Goal: Ask a question: Seek information or help from site administrators or community

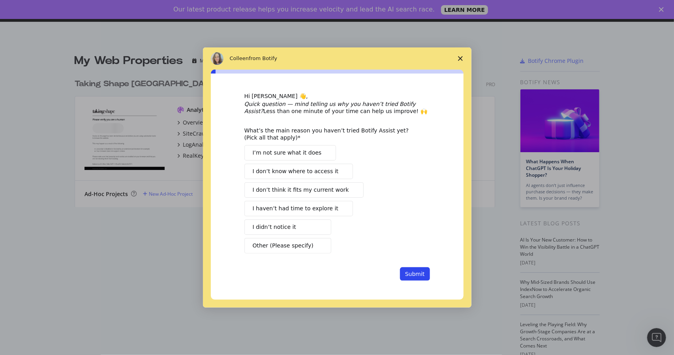
click at [462, 60] on icon "Close survey" at bounding box center [460, 58] width 5 height 5
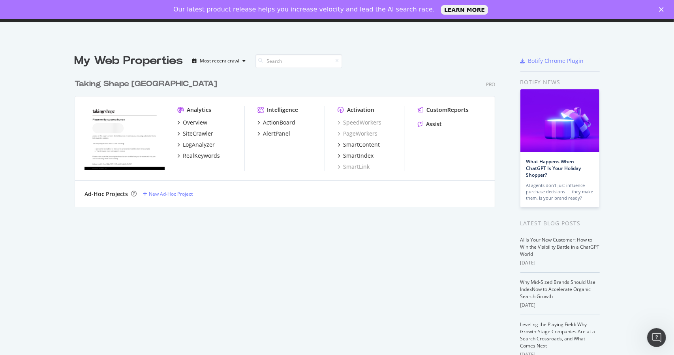
click at [661, 8] on polygon "Close" at bounding box center [661, 9] width 5 height 5
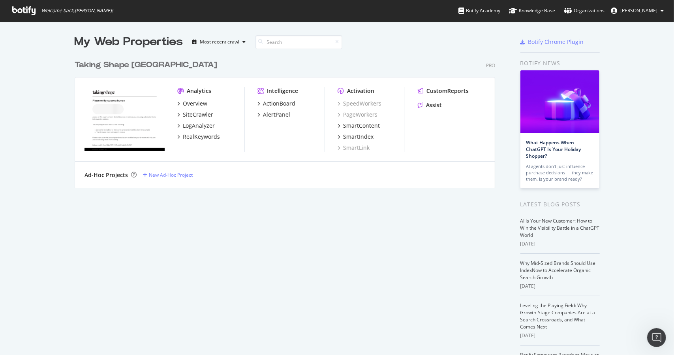
click at [94, 65] on div "Taking Shape Australia" at bounding box center [146, 64] width 143 height 11
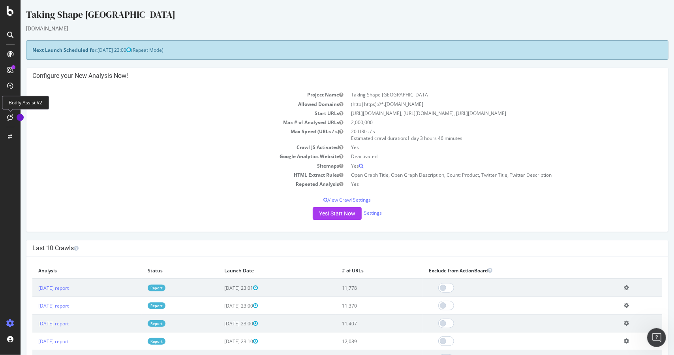
click at [9, 115] on icon at bounding box center [11, 117] width 6 height 6
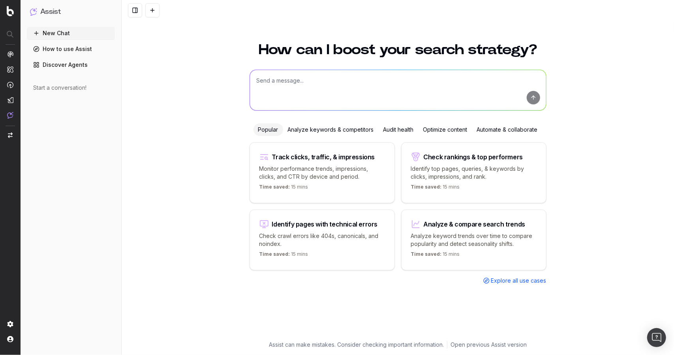
click at [280, 79] on textarea at bounding box center [398, 90] width 296 height 40
paste textarea "• Bouffant & Broken hearts • The White Lotus"
drag, startPoint x: 318, startPoint y: 92, endPoint x: 210, endPoint y: 92, distance: 107.9
click at [210, 92] on div "How can I boost your search strategy? Write Bouffant & Broken hearts • The Whit…" at bounding box center [398, 194] width 553 height 322
click at [322, 81] on textarea "Write Bouffant & Broken hearts" at bounding box center [398, 90] width 296 height 40
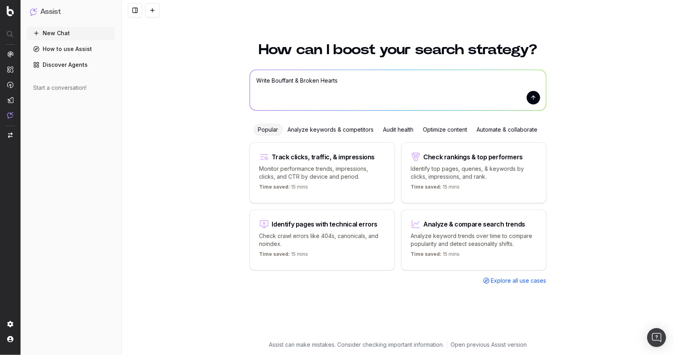
click at [273, 81] on textarea "Write Bouffant & Broken Hearts" at bounding box center [398, 90] width 296 height 40
paste textarea "o H1 (“Plus Size X”] – [PERSON_NAME] can help implement o Title tag (60-70 ch’s…"
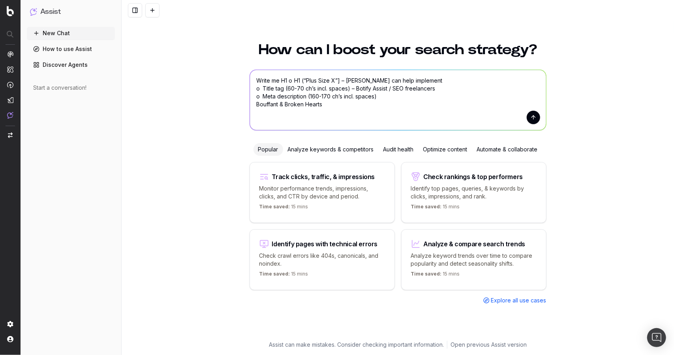
click at [275, 81] on textarea "Write me H1 o H1 (“Plus Size X”] – [PERSON_NAME] can help implement o Title tag…" at bounding box center [398, 100] width 296 height 60
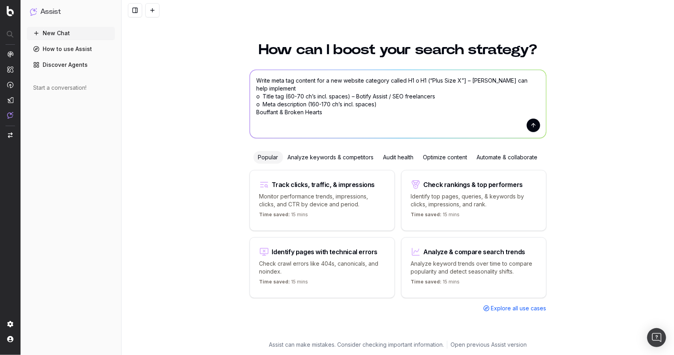
drag, startPoint x: 338, startPoint y: 115, endPoint x: 252, endPoint y: 114, distance: 85.7
click at [252, 114] on textarea "Write meta tag content for a new website category called H1 o H1 (“Plus Size X”…" at bounding box center [398, 104] width 296 height 68
click at [408, 80] on textarea "Write meta tag content for a new website category called H1 o H1 (“Plus Size X”…" at bounding box center [398, 104] width 296 height 68
paste textarea "Bouffant & Broken Hearts"
click at [284, 88] on textarea "Write meta tag content for a new website category called Bouffant & Broken Hear…" at bounding box center [398, 104] width 296 height 68
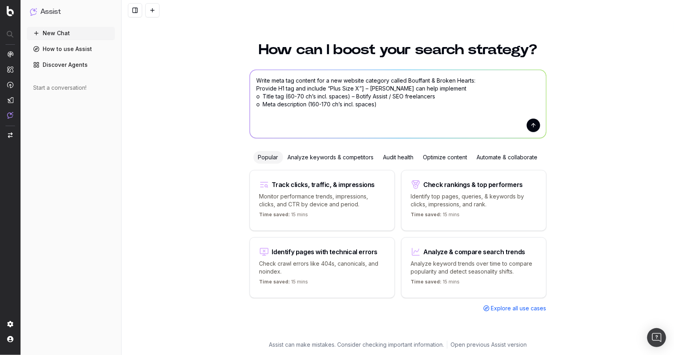
drag, startPoint x: 355, startPoint y: 88, endPoint x: 439, endPoint y: 88, distance: 83.8
click at [439, 88] on textarea "Write meta tag content for a new website category called Bouffant & Broken Hear…" at bounding box center [398, 104] width 296 height 68
click at [281, 89] on textarea "Write meta tag content for a new website category called Bouffant & Broken Hear…" at bounding box center [398, 104] width 296 height 68
drag, startPoint x: 302, startPoint y: 89, endPoint x: 287, endPoint y: 96, distance: 16.1
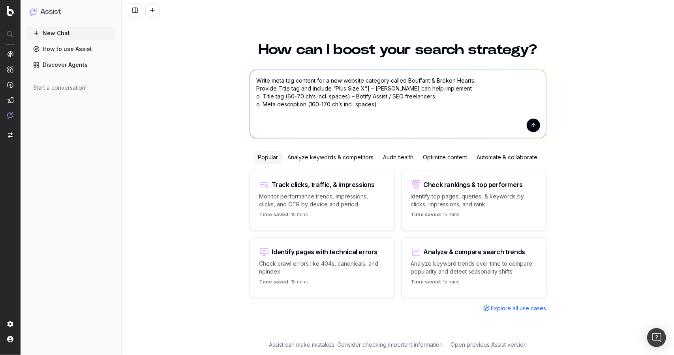
click at [287, 96] on textarea "Write meta tag content for a new website category called Bouffant & Broken Hear…" at bounding box center [398, 104] width 296 height 68
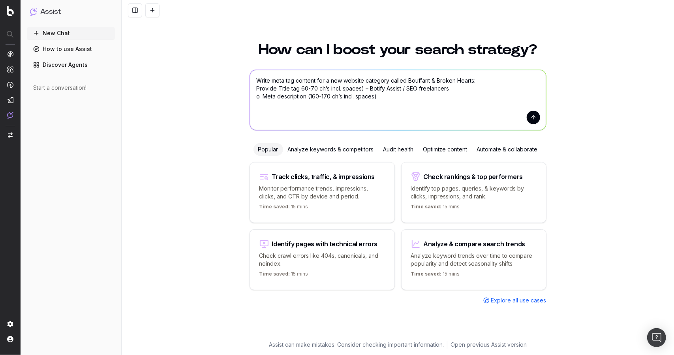
click at [324, 87] on textarea "Write meta tag content for a new website category called Bouffant & Broken Hear…" at bounding box center [398, 100] width 296 height 60
drag, startPoint x: 465, startPoint y: 88, endPoint x: 378, endPoint y: 90, distance: 86.9
click at [378, 90] on textarea "Write meta tag content for a new website category called Bouffant & Broken Hear…" at bounding box center [398, 100] width 296 height 60
click at [269, 88] on textarea "Write meta tag content for a new website category called Bouffant & Broken Hear…" at bounding box center [398, 100] width 296 height 60
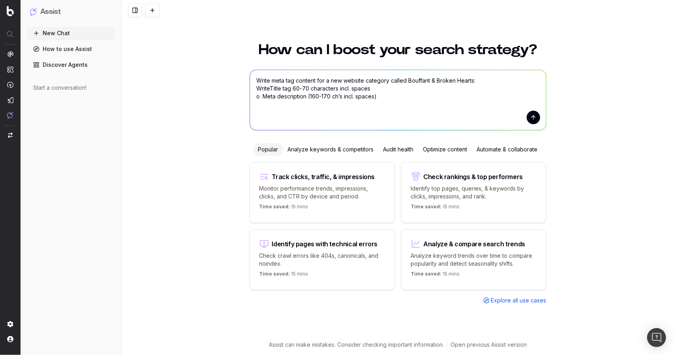
click at [499, 80] on textarea "Write meta tag content for a new website category called Bouffant & Broken Hear…" at bounding box center [398, 100] width 296 height 60
click at [490, 81] on textarea "Write meta tag content for a new website category called Bouffant & Broken Hear…" at bounding box center [398, 100] width 296 height 60
click at [490, 85] on textarea "Write meta tag content for a new website category called Bouffant & Broken Hear…" at bounding box center [398, 100] width 296 height 60
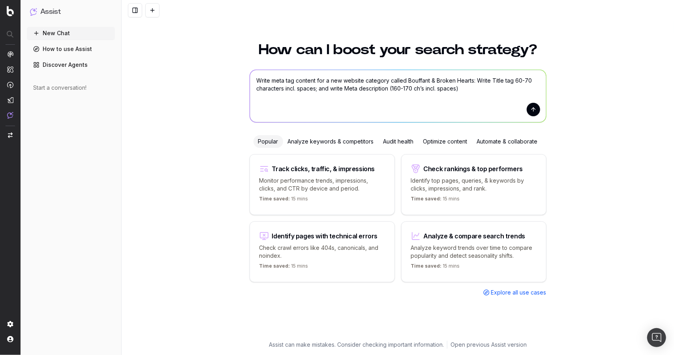
click at [393, 89] on textarea "Write meta tag content for a new website category called Bouffant & Broken Hear…" at bounding box center [398, 96] width 296 height 52
click at [272, 88] on textarea "Write meta tag content for a new website category called Bouffant & Broken Hear…" at bounding box center [398, 96] width 296 height 52
click at [430, 89] on textarea "Write meta tag content for a new website category called Bouffant & Broken Hear…" at bounding box center [398, 96] width 296 height 52
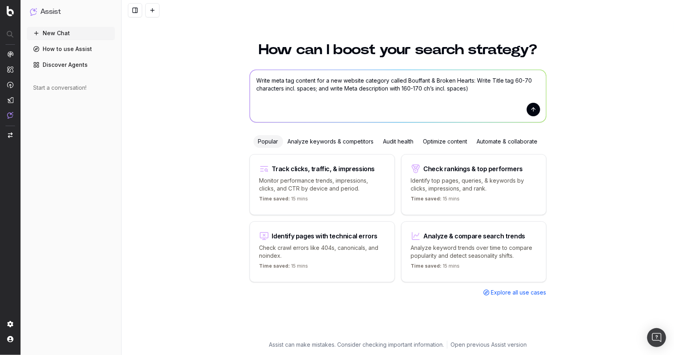
paste textarea "aracters"
click at [504, 89] on textarea "Write meta tag content for a new website category called Bouffant & Broken Hear…" at bounding box center [398, 96] width 296 height 52
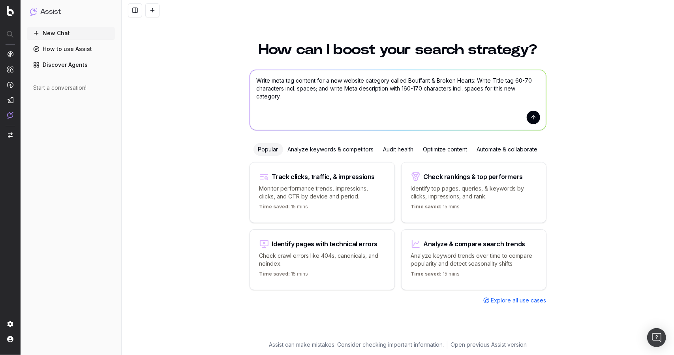
click at [419, 100] on textarea "Write meta tag content for a new website category called Bouffant & Broken Hear…" at bounding box center [398, 100] width 296 height 60
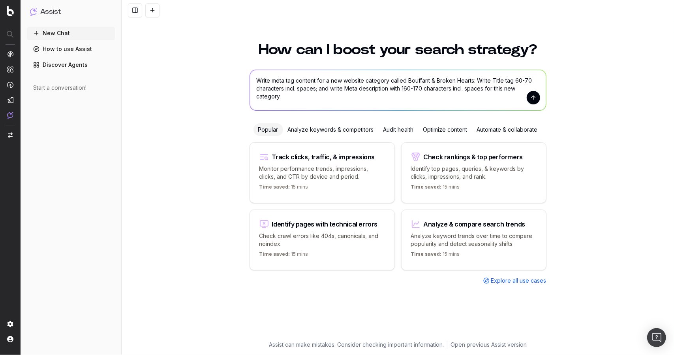
type textarea "Write meta tag content for a new website category called Bouffant & Broken Hear…"
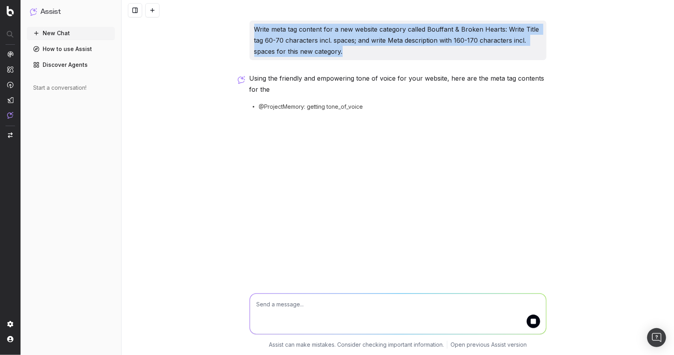
drag, startPoint x: 350, startPoint y: 49, endPoint x: 245, endPoint y: 27, distance: 107.4
click at [245, 27] on div "Write meta tag content for a new website category called Bouffant & Broken Hear…" at bounding box center [398, 177] width 553 height 355
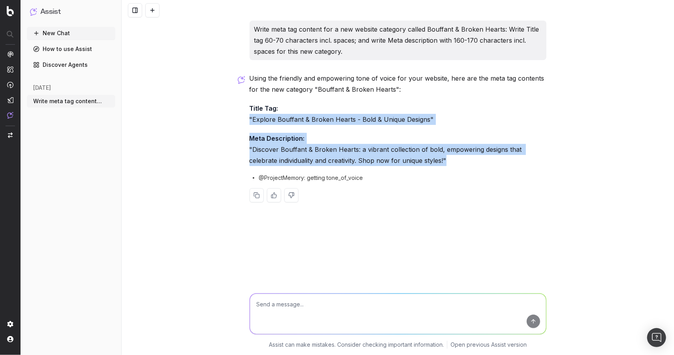
drag, startPoint x: 450, startPoint y: 160, endPoint x: 250, endPoint y: 119, distance: 203.3
click at [250, 119] on div "Using the friendly and empowering tone of voice for your website, here are the …" at bounding box center [398, 144] width 297 height 142
copy div ""Explore Bouffant & Broken Hearts - Bold & Unique Designs" Meta Description: "D…"
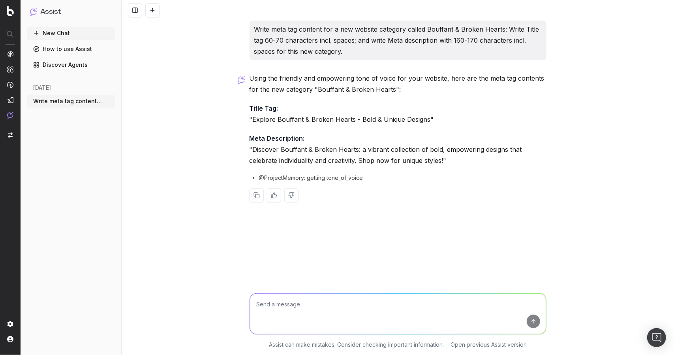
click at [343, 52] on p "Write meta tag content for a new website category called Bouffant & Broken Hear…" at bounding box center [398, 40] width 288 height 33
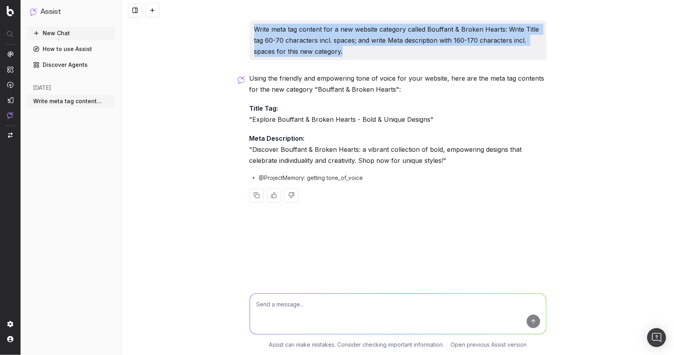
drag, startPoint x: 345, startPoint y: 52, endPoint x: 250, endPoint y: 33, distance: 97.5
click at [250, 32] on div "Write meta tag content for a new website category called Bouffant & Broken Hear…" at bounding box center [398, 41] width 297 height 40
copy p "Write meta tag content for a new website category called Bouffant & Broken Hear…"
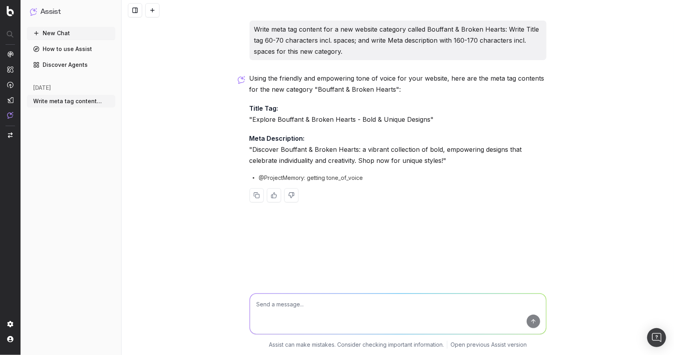
click at [270, 303] on textarea at bounding box center [398, 314] width 296 height 40
paste textarea "Write meta tag content for a new website category called Bouffant & Broken Hear…"
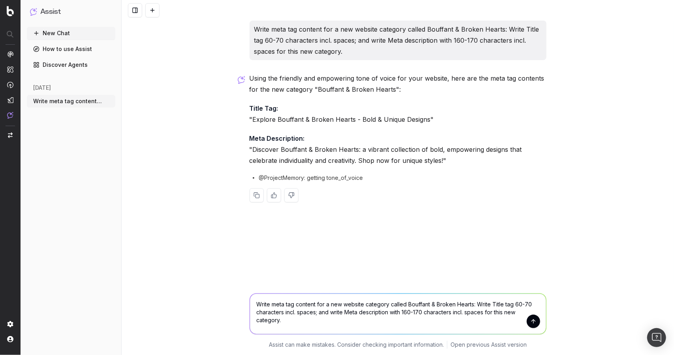
drag, startPoint x: 473, startPoint y: 305, endPoint x: 408, endPoint y: 305, distance: 64.4
click at [408, 305] on textarea "Write meta tag content for a new website category called Bouffant & Broken Hear…" at bounding box center [398, 314] width 296 height 40
type textarea "Write meta tag content for a new website category called The White Lotus, based…"
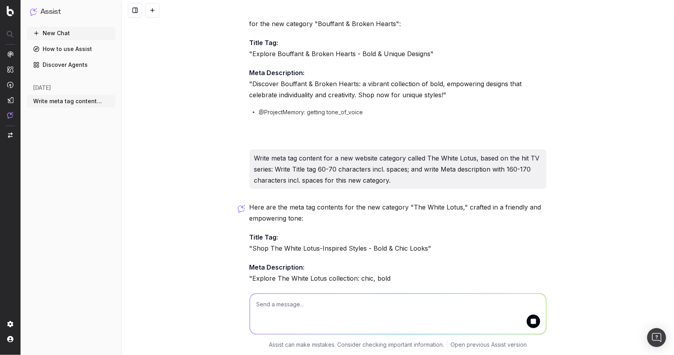
scroll to position [111, 0]
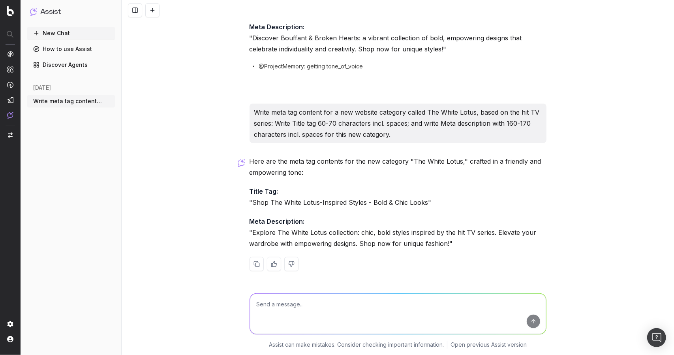
click at [452, 245] on p "Meta Description: "Explore The White Lotus collection: chic, bold styles inspir…" at bounding box center [398, 232] width 297 height 33
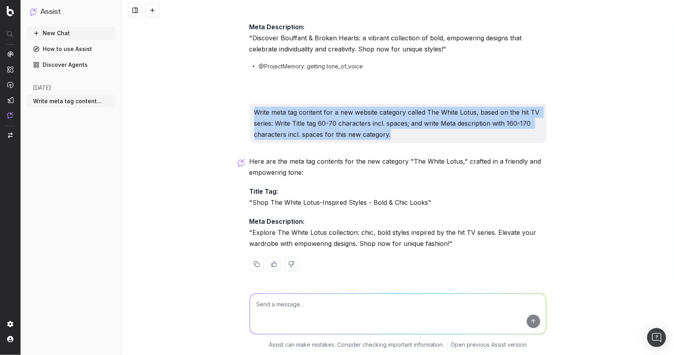
drag, startPoint x: 392, startPoint y: 137, endPoint x: 245, endPoint y: 117, distance: 147.9
click at [247, 115] on div "Write meta tag content for a new website category called Bouffant & Broken Hear…" at bounding box center [398, 96] width 303 height 375
copy p "Write meta tag content for a new website category called The White Lotus, based…"
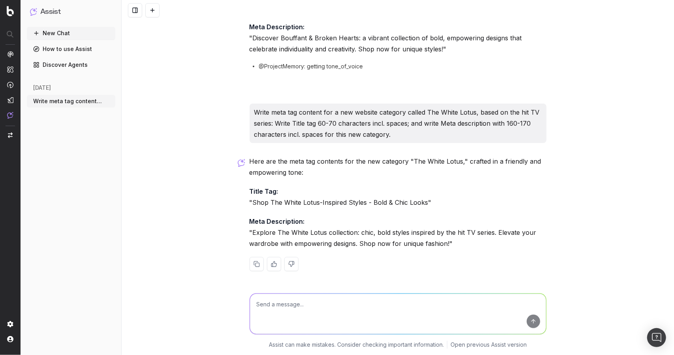
click at [271, 307] on textarea at bounding box center [398, 314] width 296 height 40
paste textarea "Write meta tag content for a new website category called The White Lotus, based…"
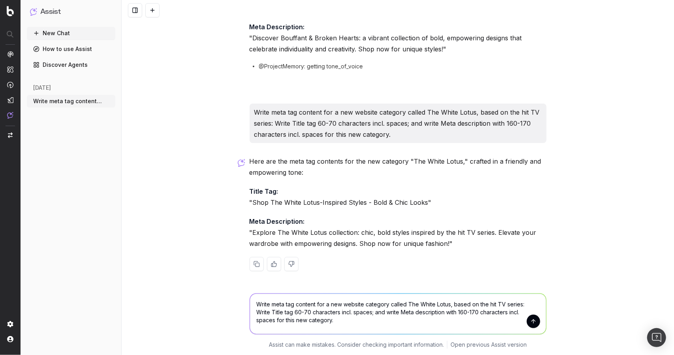
drag, startPoint x: 518, startPoint y: 303, endPoint x: 446, endPoint y: 307, distance: 71.2
click at [446, 307] on textarea "Write meta tag content for a new website category called The White Lotus, based…" at bounding box center [398, 314] width 296 height 40
type textarea "Write meta tag content for a new website category called The White Lotus: Write…"
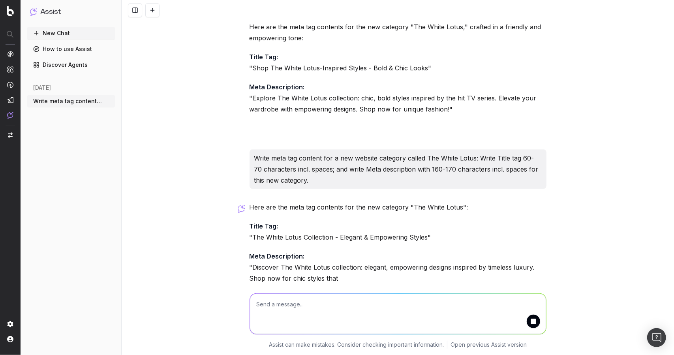
scroll to position [281, 0]
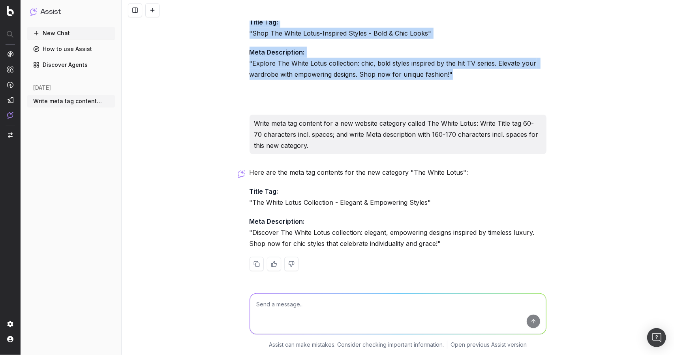
drag, startPoint x: 449, startPoint y: 74, endPoint x: 240, endPoint y: 21, distance: 215.1
click at [240, 21] on div "Write meta tag content for a new website category called Bouffant & Broken Hear…" at bounding box center [398, 177] width 553 height 355
copy div "Title Tag: "Shop The White Lotus-Inspired Styles - Bold & Chic Looks" Meta Desc…"
